Goal: Task Accomplishment & Management: Manage account settings

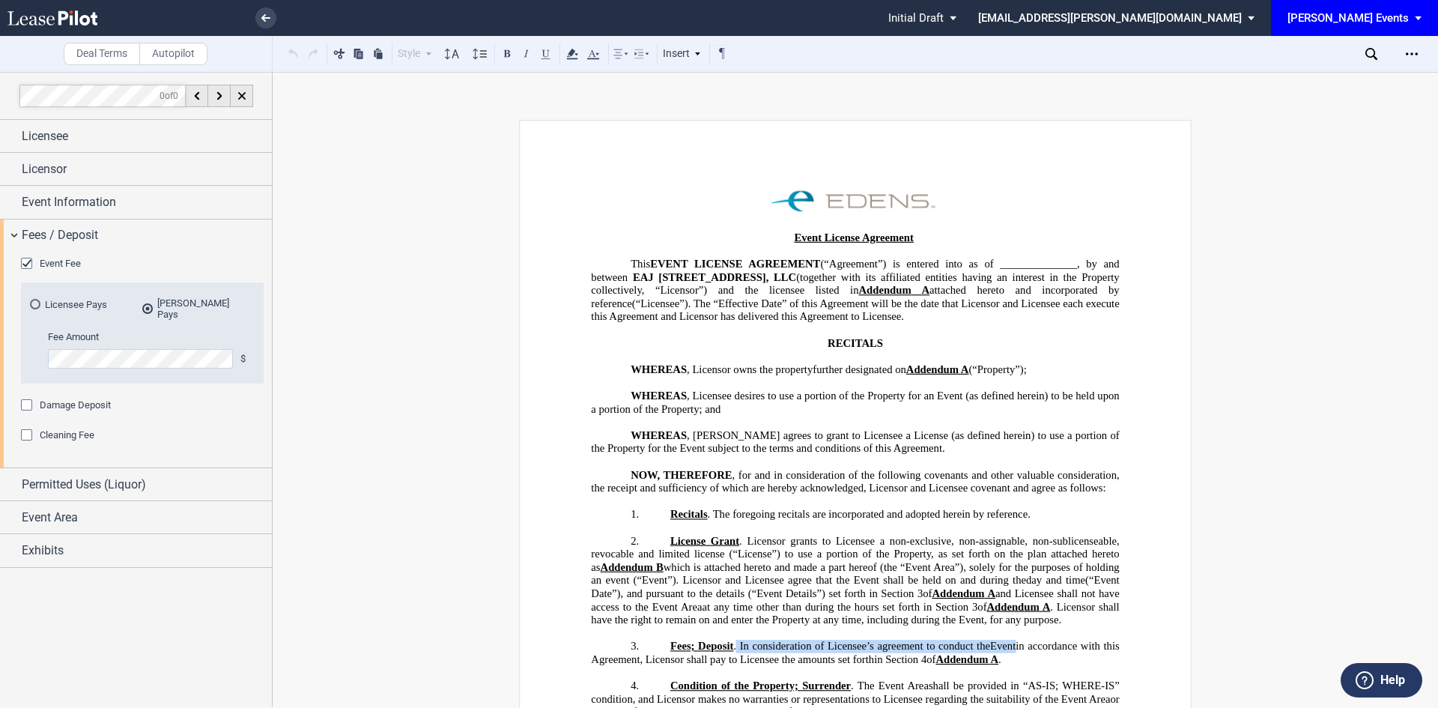
scroll to position [300, 0]
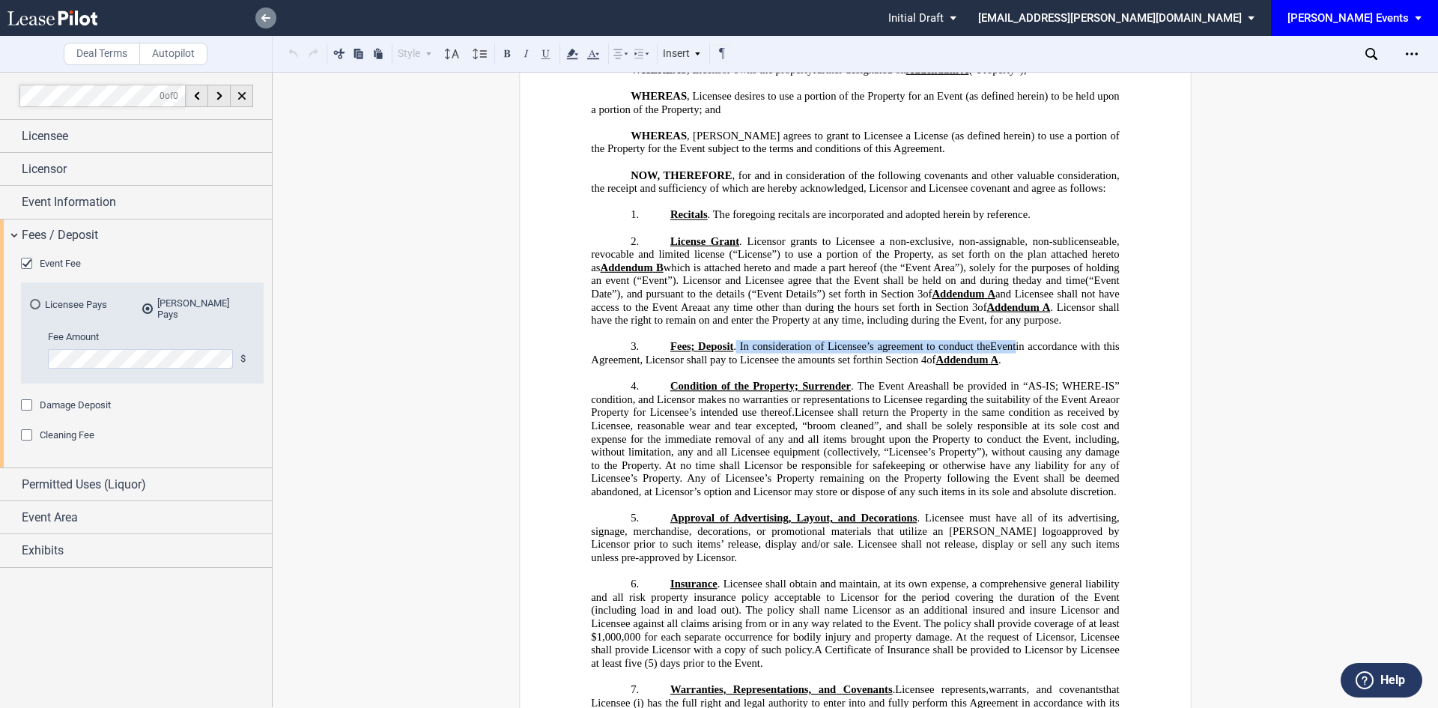
click at [264, 15] on use at bounding box center [265, 17] width 9 height 7
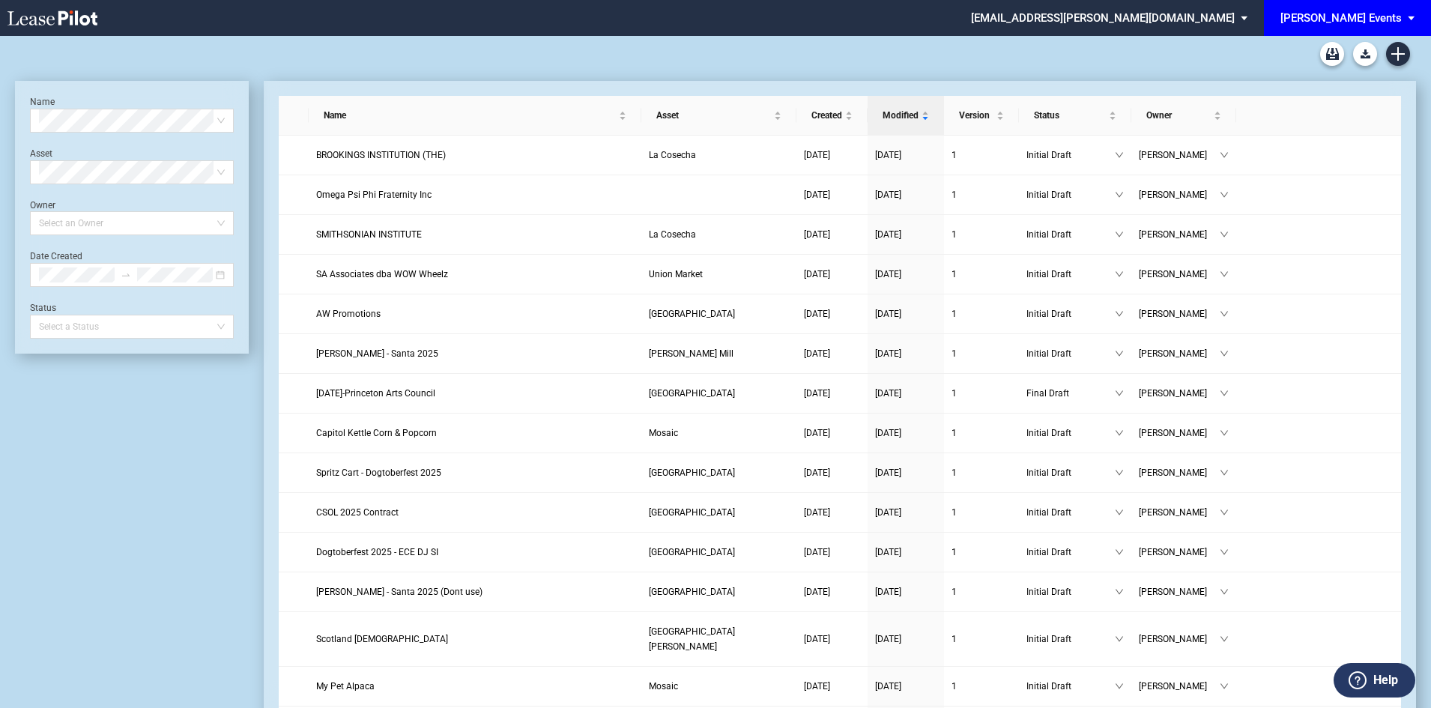
click at [1350, 18] on div "[PERSON_NAME] Events" at bounding box center [1340, 17] width 121 height 13
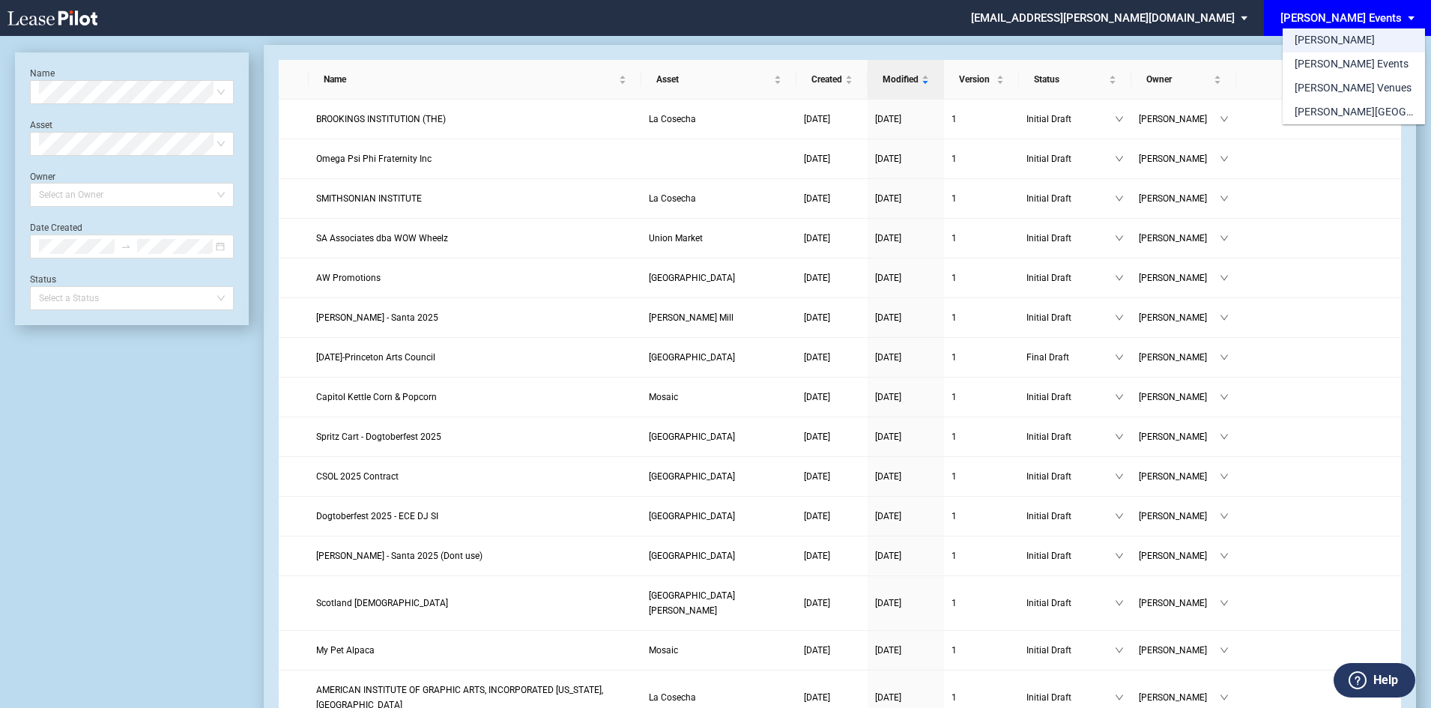
click at [1324, 42] on div "[PERSON_NAME]" at bounding box center [1334, 40] width 80 height 15
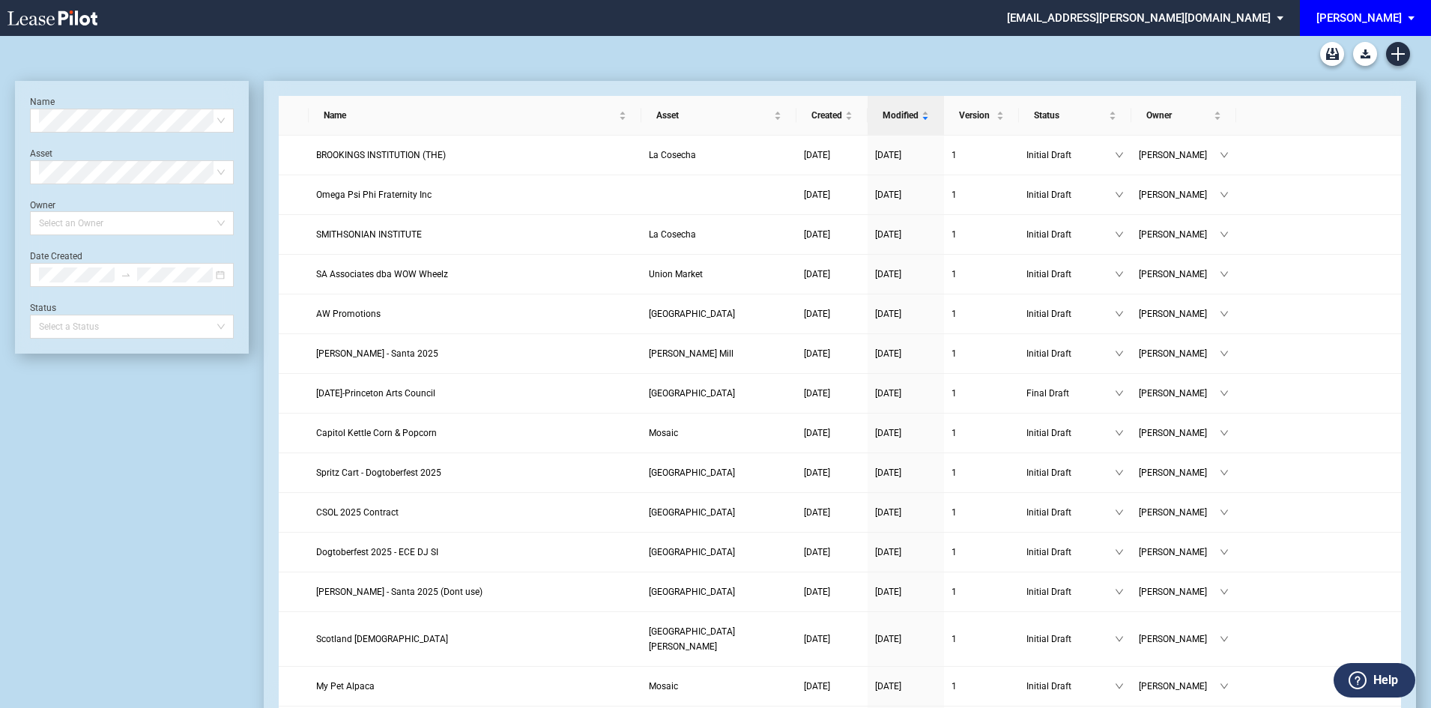
scroll to position [36, 0]
